Goal: Information Seeking & Learning: Learn about a topic

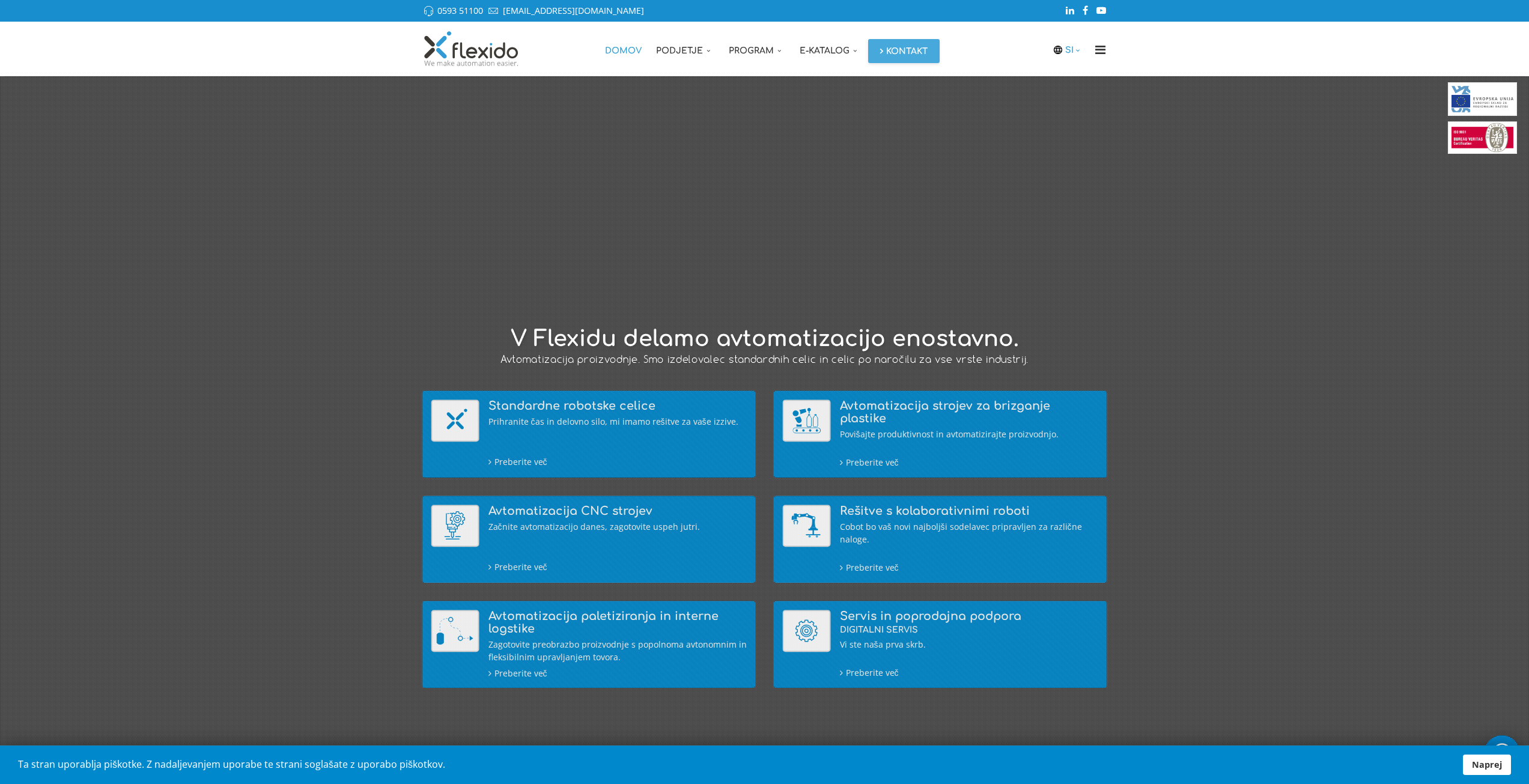
click at [1079, 52] on icon at bounding box center [1078, 49] width 10 height 8
click at [1074, 114] on link "DE" at bounding box center [1072, 120] width 30 height 22
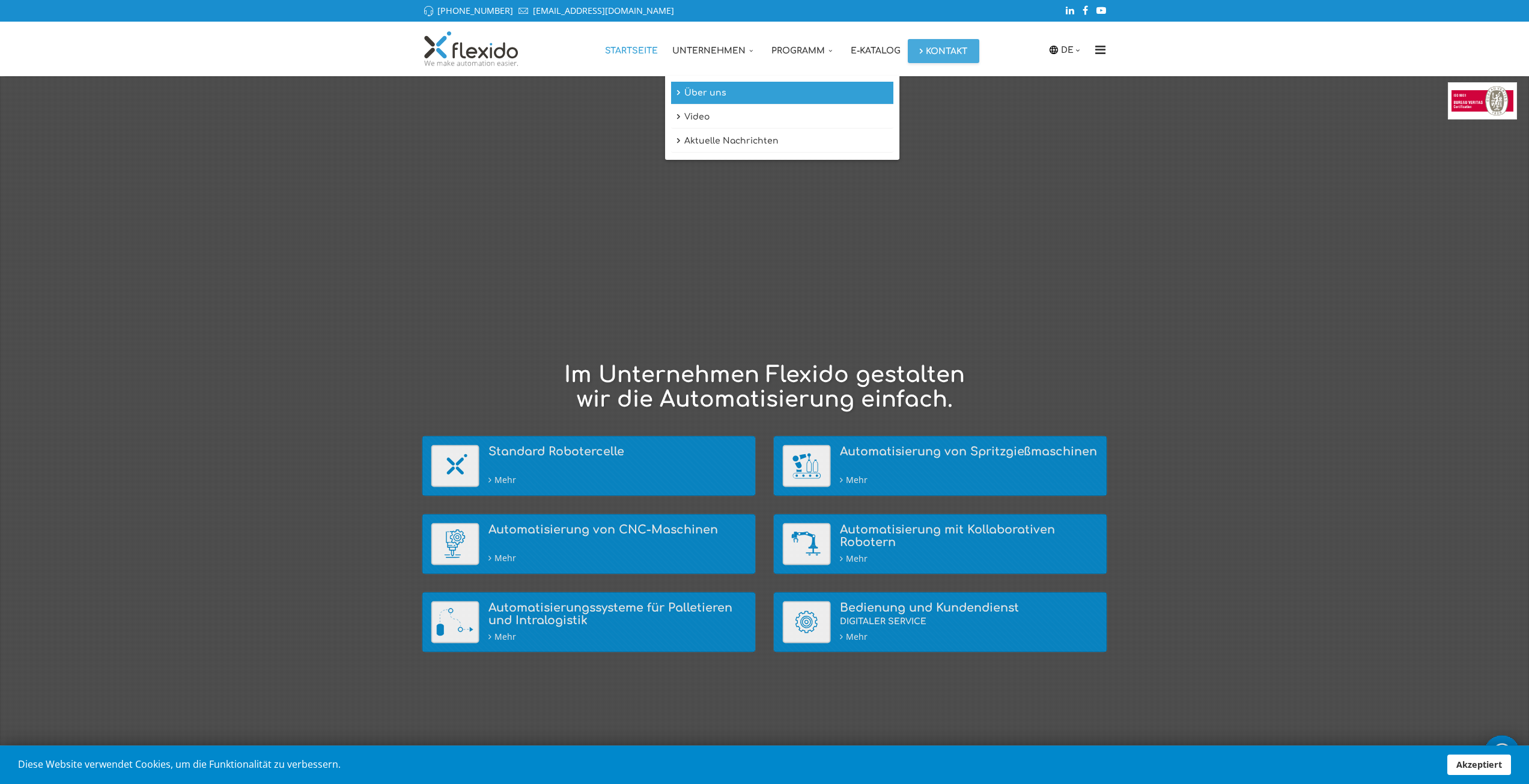
click at [711, 93] on link "Über uns" at bounding box center [782, 93] width 222 height 22
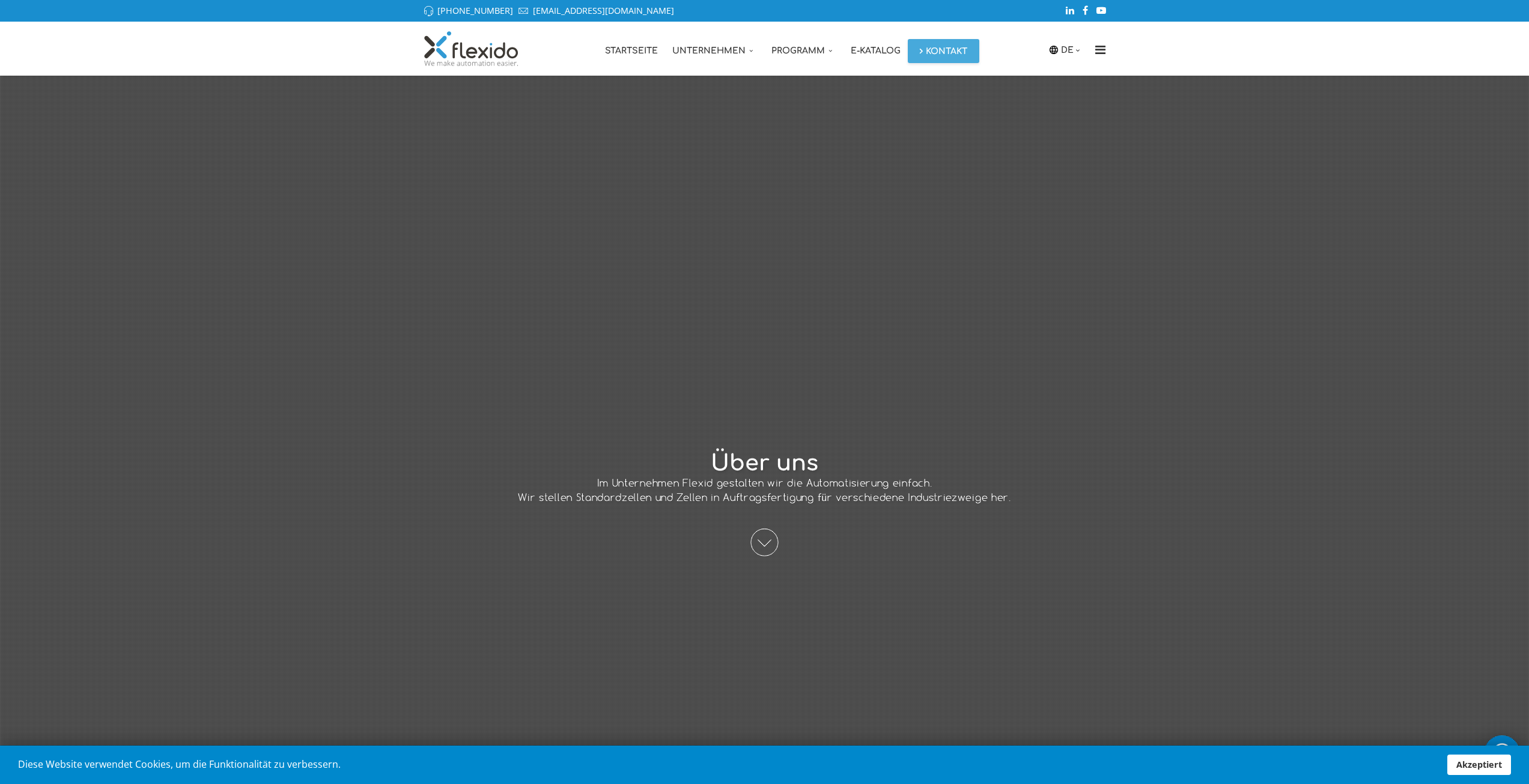
click at [276, 57] on div "DE SI EN DE Startseite Unternehmen Über uns Video Aktuelle Nachrichten Programm…" at bounding box center [764, 49] width 1529 height 54
click at [766, 542] on span at bounding box center [764, 542] width 28 height 28
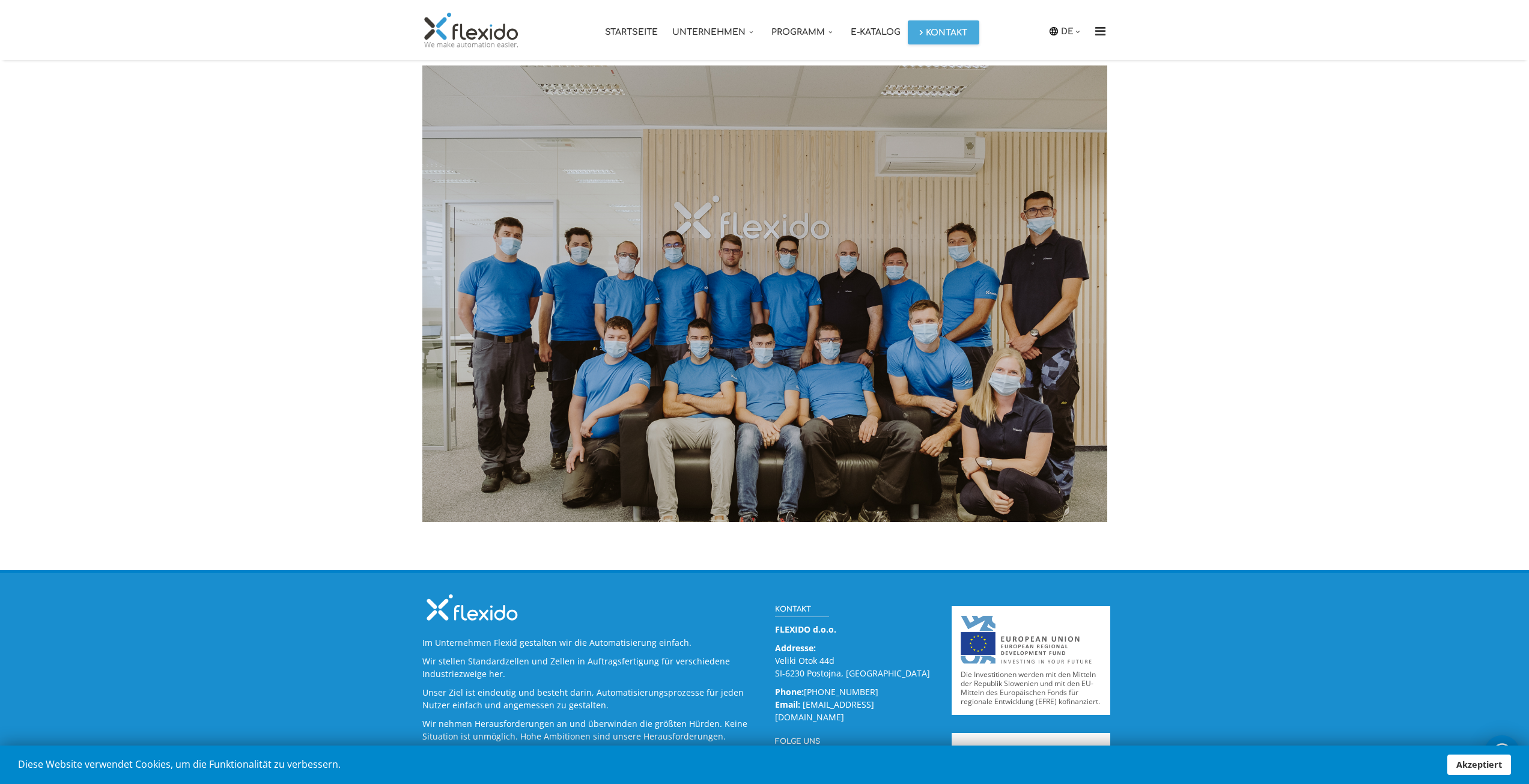
scroll to position [1621, 0]
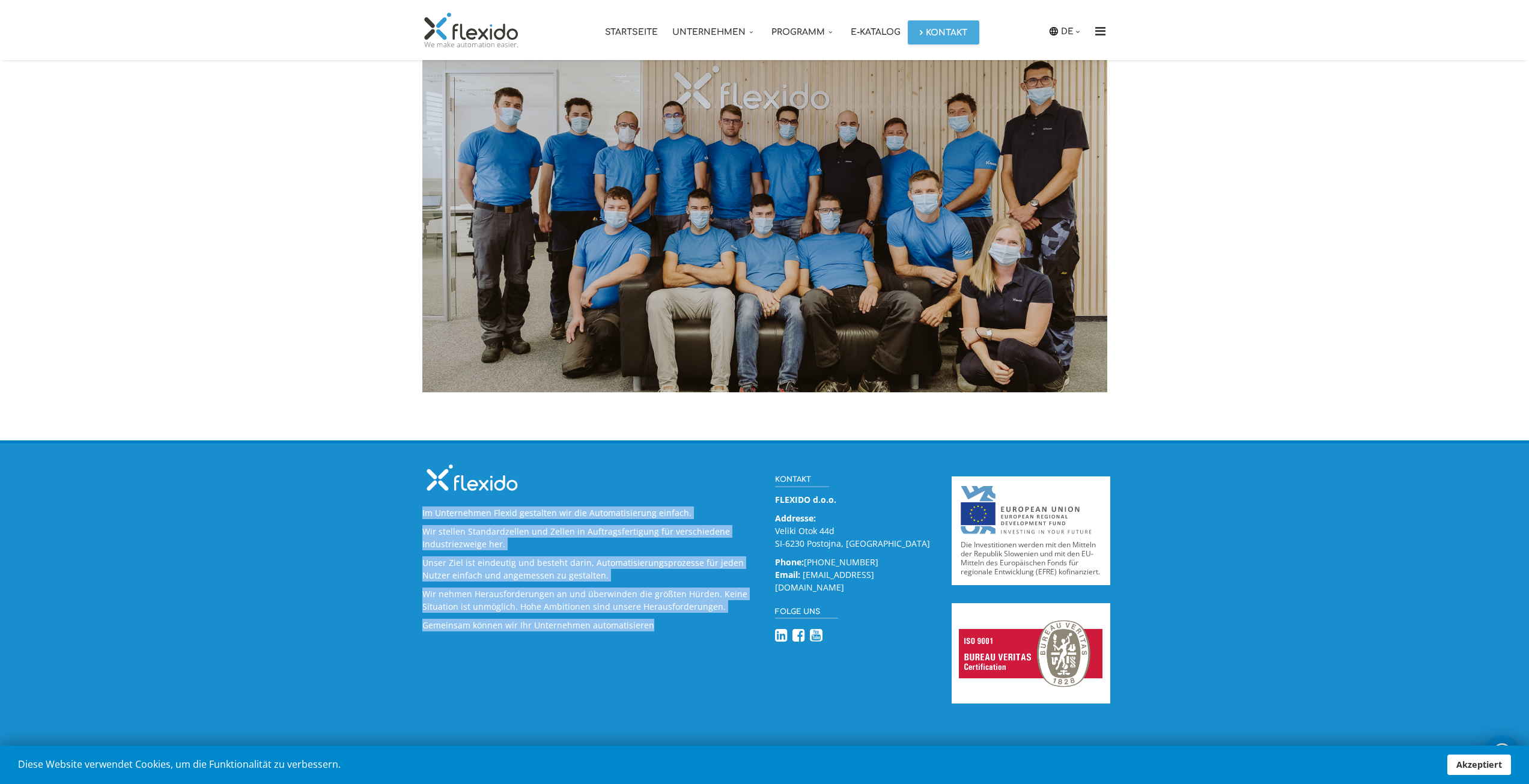
drag, startPoint x: 420, startPoint y: 512, endPoint x: 667, endPoint y: 637, distance: 276.8
click at [667, 637] on div "Im Unternehmen Flexid gestalten wir die Automatisierung einfach. Wir stellen St…" at bounding box center [590, 549] width 353 height 176
